Goal: Navigation & Orientation: Find specific page/section

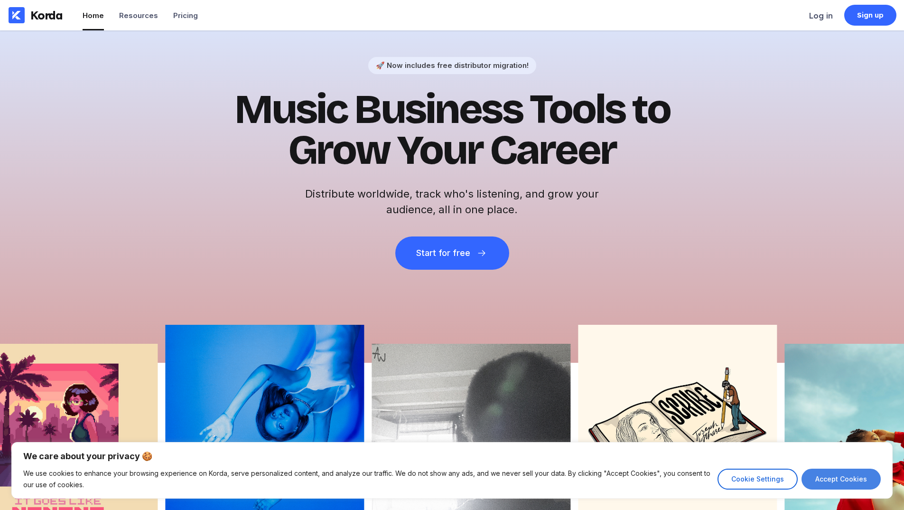
click at [865, 477] on button "Accept Cookies" at bounding box center [841, 478] width 79 height 21
checkbox input "true"
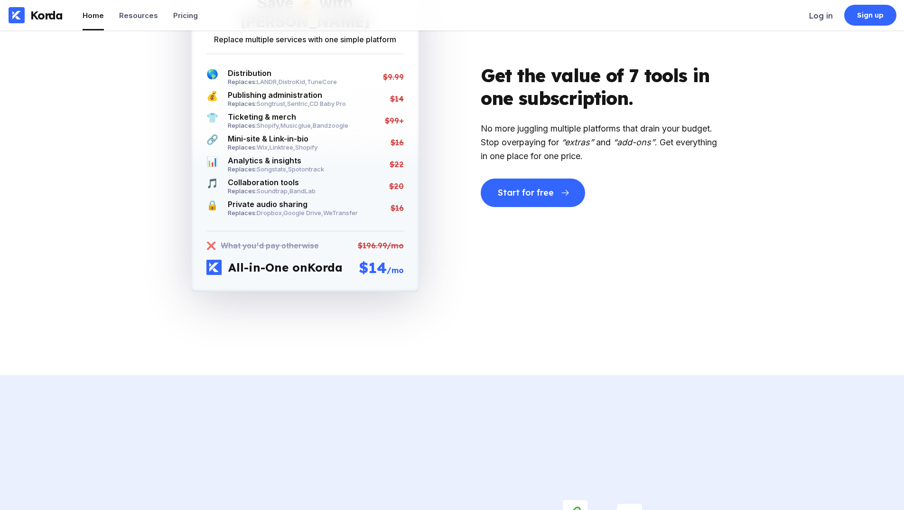
scroll to position [2231, 0]
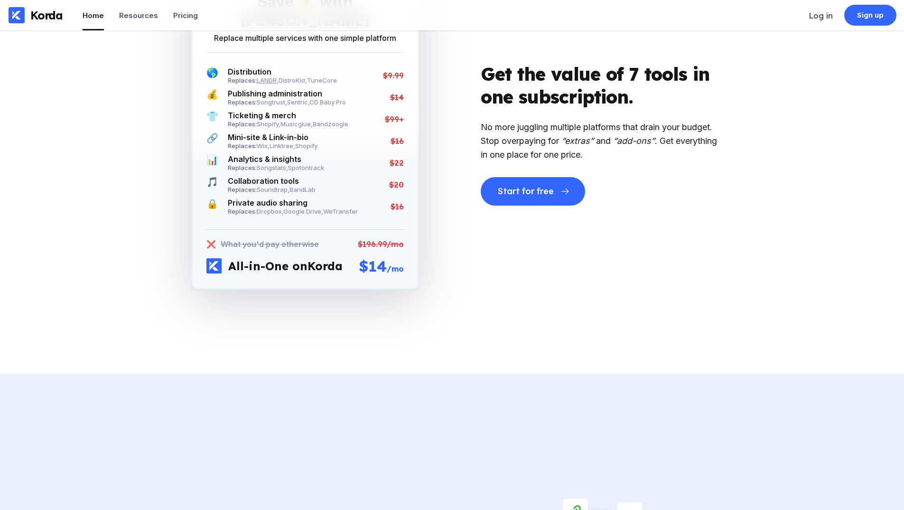
click at [271, 76] on span "LANDR ," at bounding box center [268, 80] width 22 height 8
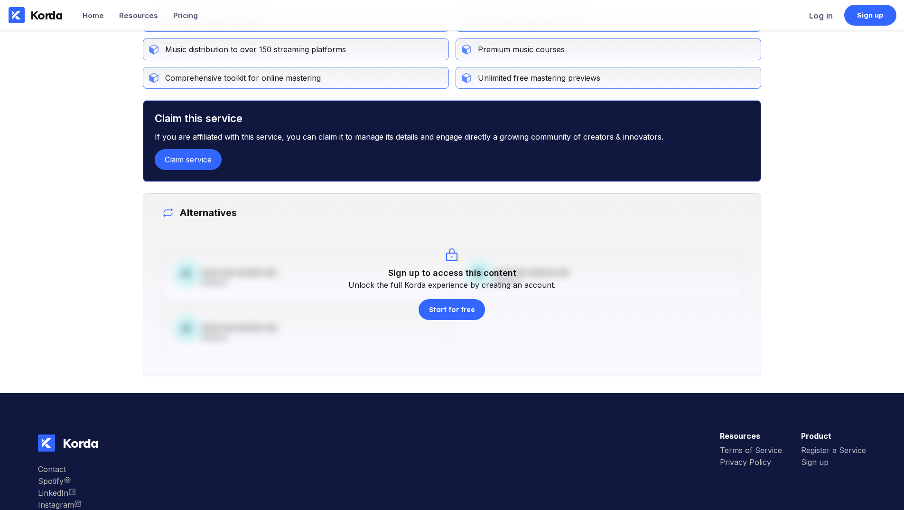
scroll to position [546, 0]
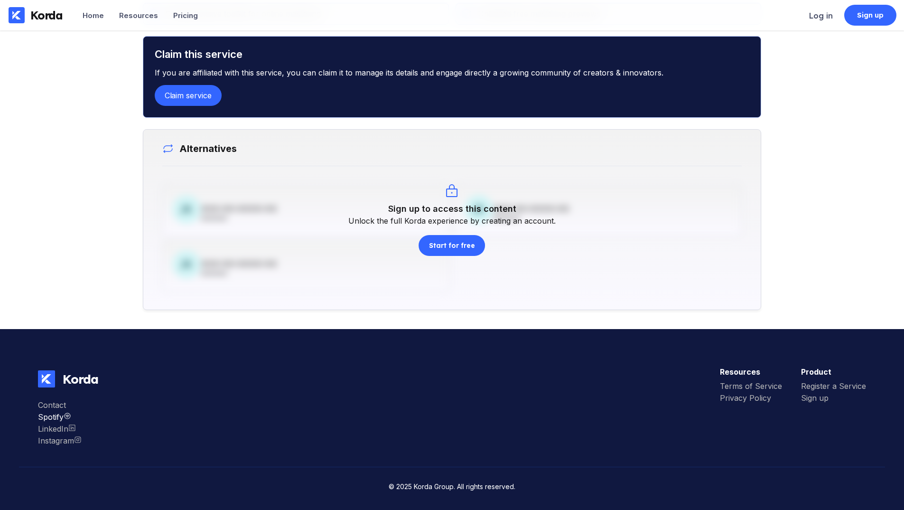
click at [79, 417] on div "Spotify" at bounding box center [60, 416] width 44 height 9
